Goal: Information Seeking & Learning: Understand process/instructions

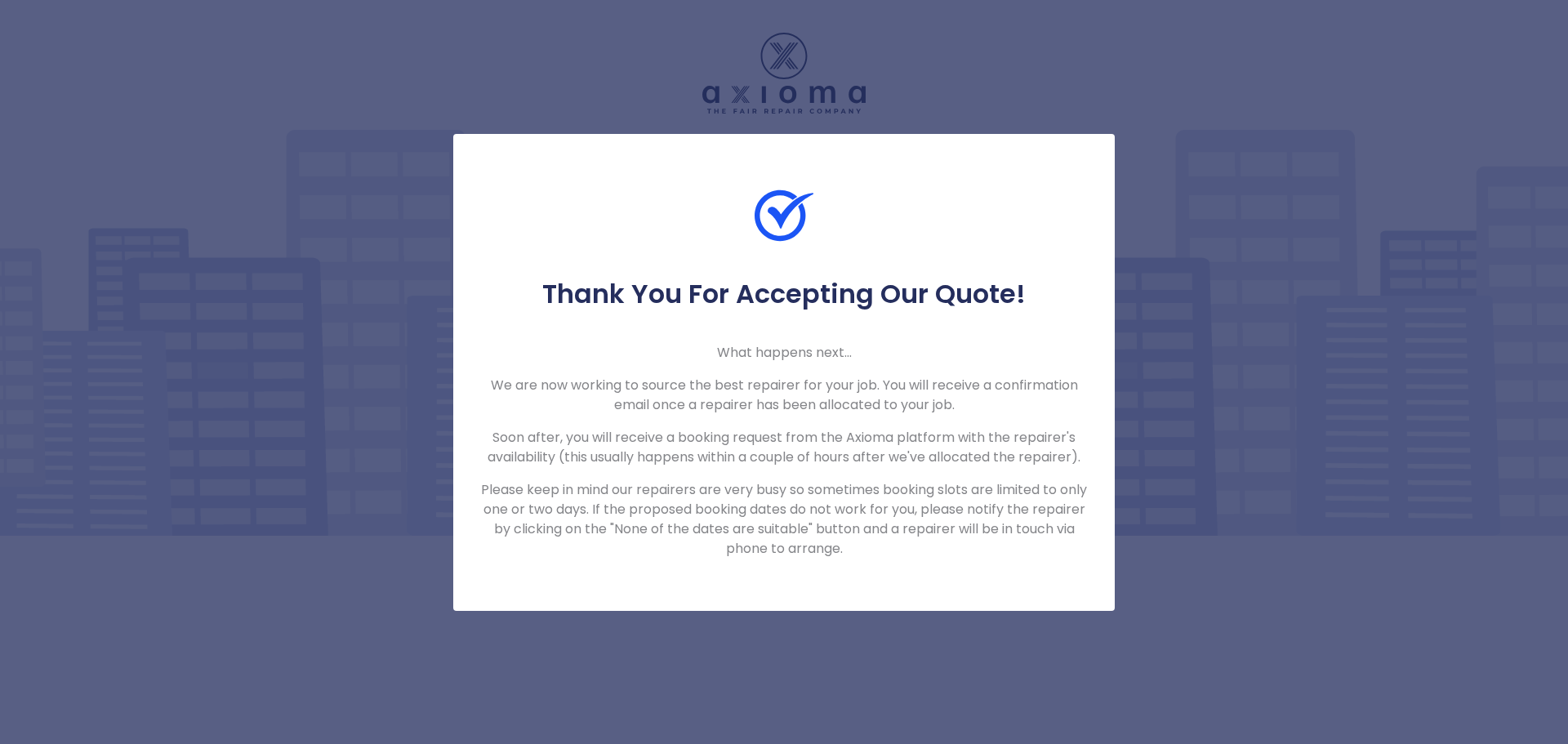
click at [1250, 272] on div "Thank You For Accepting Our Quote! What happens next... We are now working to s…" at bounding box center [784, 372] width 1568 height 744
click at [973, 199] on div at bounding box center [784, 232] width 661 height 91
click at [974, 199] on div at bounding box center [784, 232] width 661 height 91
click at [976, 200] on div at bounding box center [784, 232] width 661 height 91
click at [869, 455] on p "Soon after, you will receive a booking request from the Axioma platform with th…" at bounding box center [784, 447] width 609 height 40
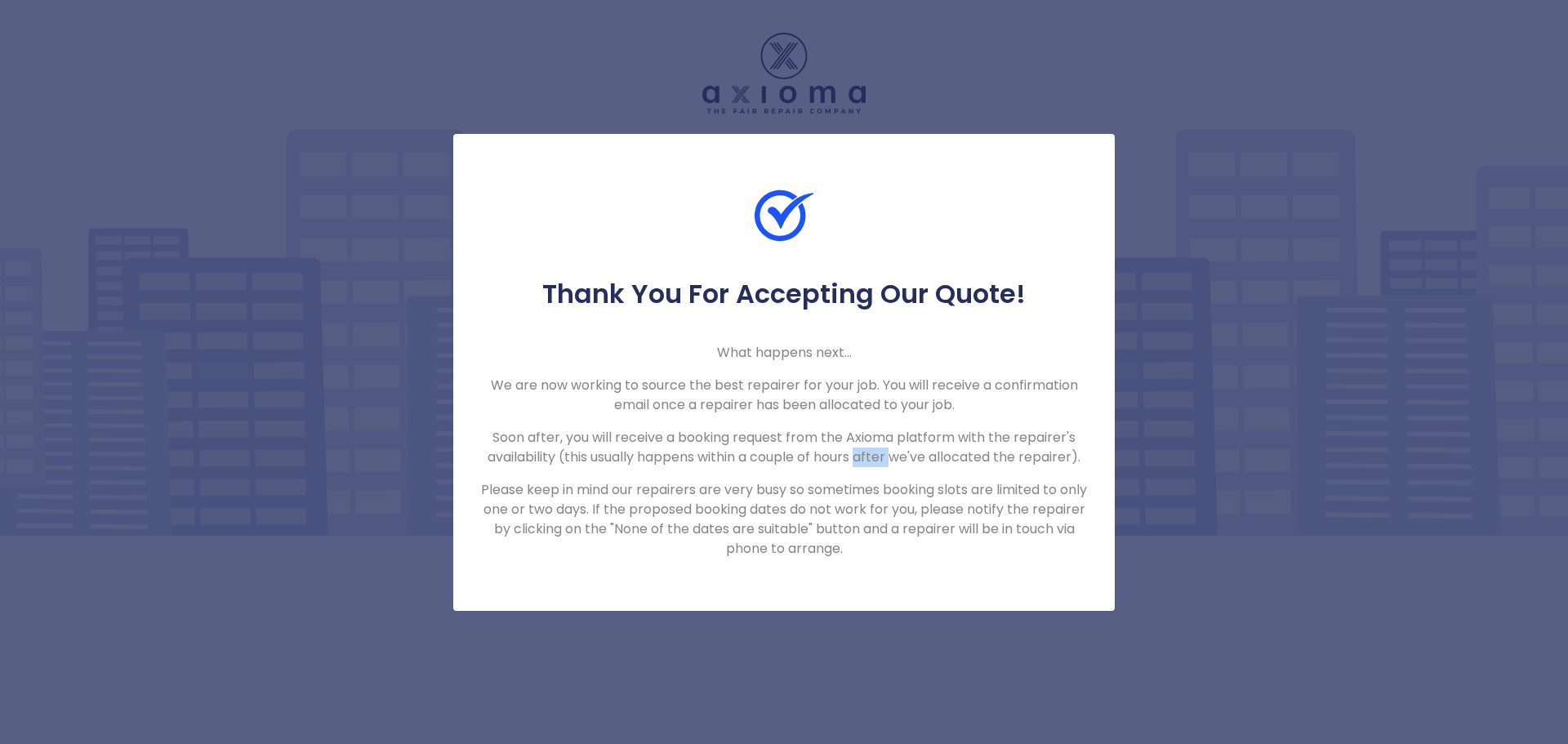
click at [869, 453] on p "Soon after, you will receive a booking request from the Axioma platform with th…" at bounding box center [784, 447] width 609 height 40
click at [662, 527] on p "Please keep in mind our repairers are very busy so sometimes booking slots are …" at bounding box center [784, 518] width 609 height 78
click at [662, 525] on p "Please keep in mind our repairers are very busy so sometimes booking slots are …" at bounding box center [784, 518] width 609 height 78
click at [1025, 53] on div "Thank You For Accepting Our Quote! What happens next... We are now working to s…" at bounding box center [784, 372] width 1568 height 744
